Goal: Task Accomplishment & Management: Manage account settings

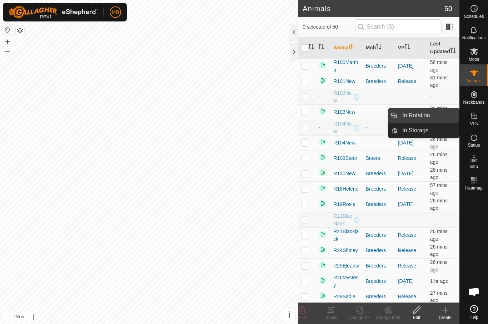
click at [452, 112] on link "In Rotation" at bounding box center [428, 115] width 61 height 14
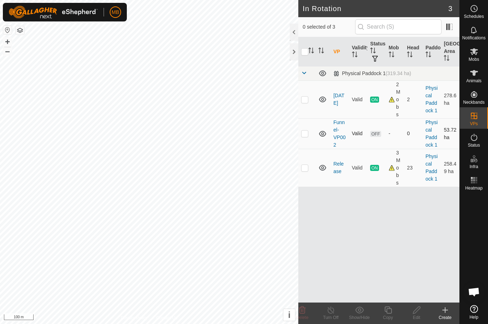
click at [307, 131] on p-checkbox at bounding box center [304, 133] width 7 height 6
click at [305, 314] on icon at bounding box center [302, 309] width 9 height 9
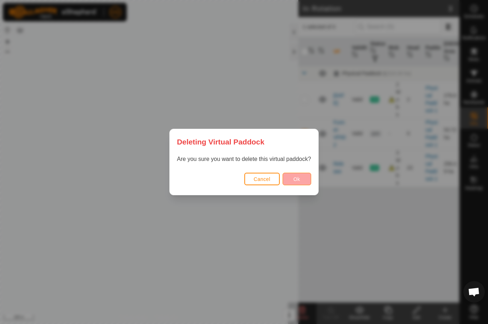
click at [304, 182] on button "Ok" at bounding box center [297, 179] width 29 height 13
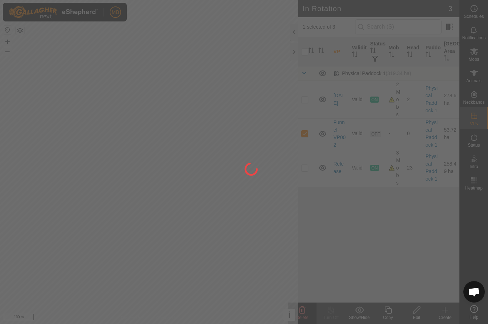
checkbox input "false"
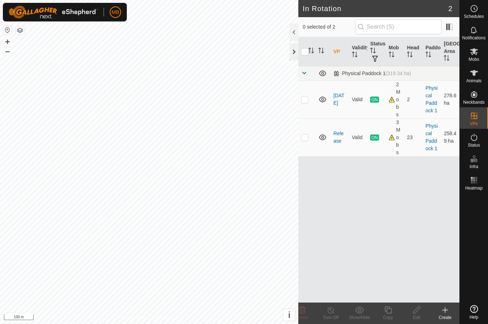
click at [290, 52] on div at bounding box center [294, 51] width 9 height 17
